Goal: Task Accomplishment & Management: Manage account settings

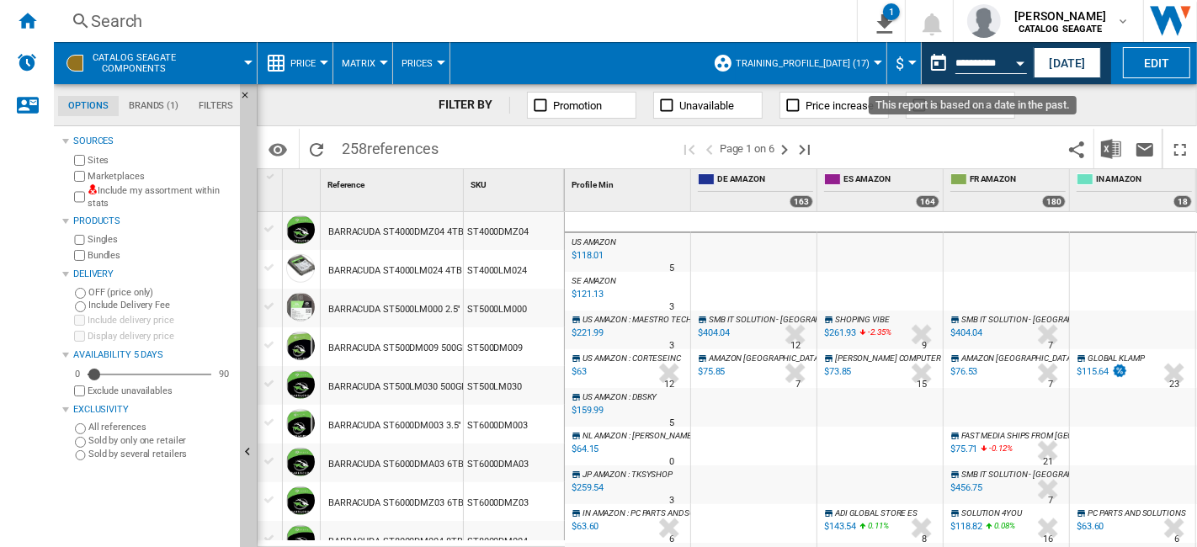
scroll to position [1028, 0]
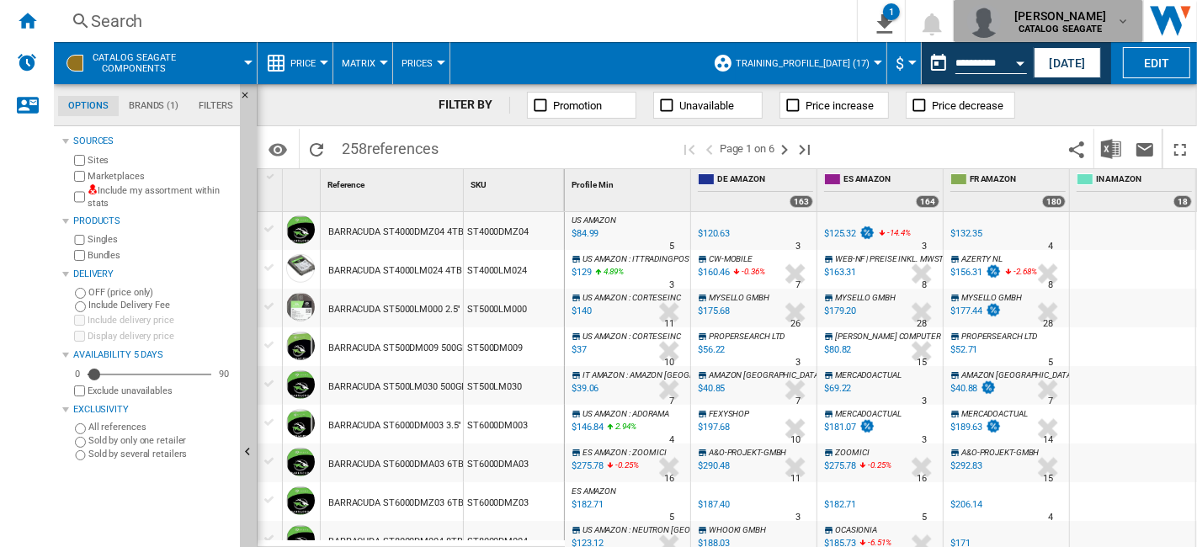
click at [1103, 15] on span "[PERSON_NAME]" at bounding box center [1060, 16] width 92 height 17
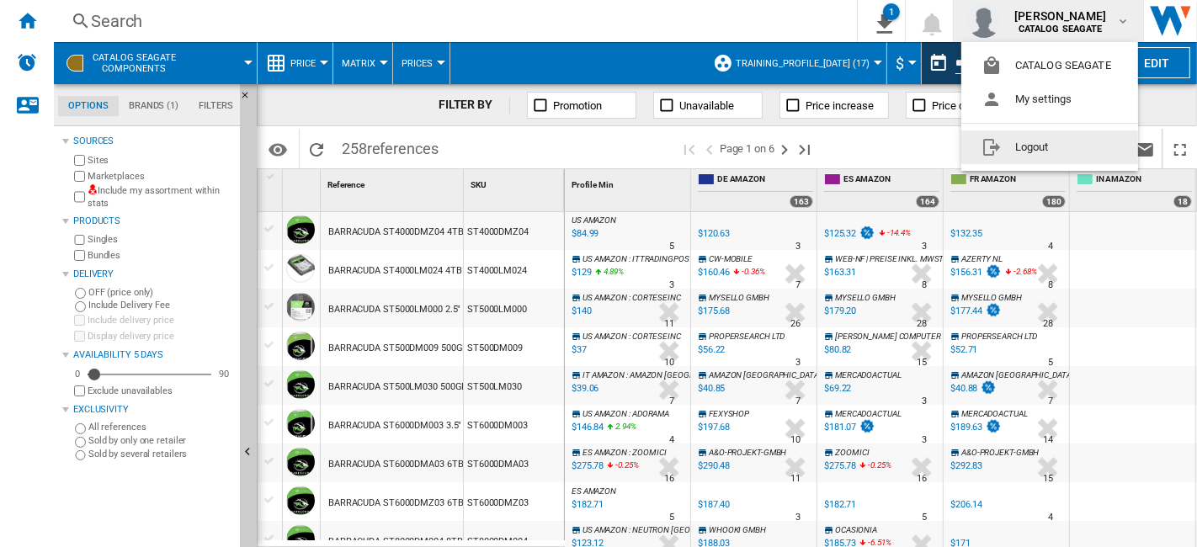
click at [1036, 150] on button "Logout" at bounding box center [1049, 147] width 177 height 34
